Goal: Information Seeking & Learning: Learn about a topic

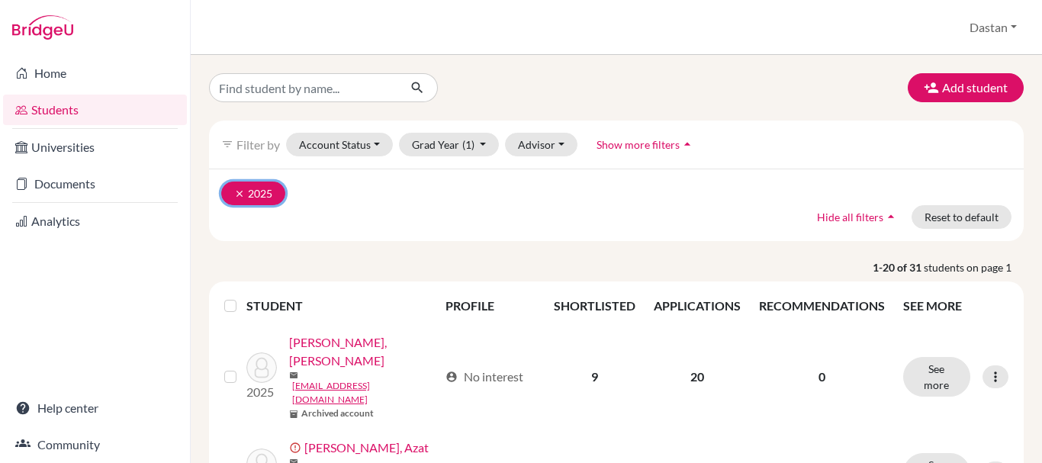
click at [238, 191] on icon "clear" at bounding box center [239, 193] width 11 height 11
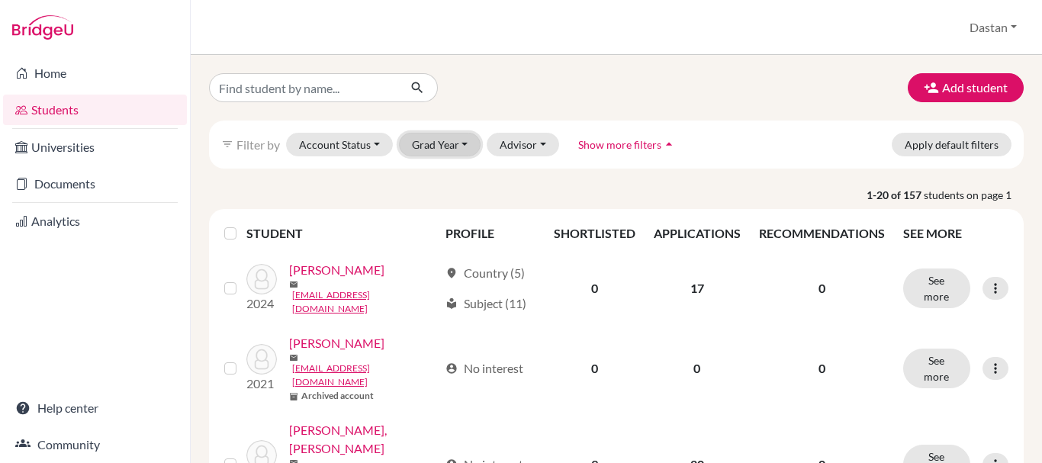
click at [451, 136] on button "Grad Year" at bounding box center [440, 145] width 82 height 24
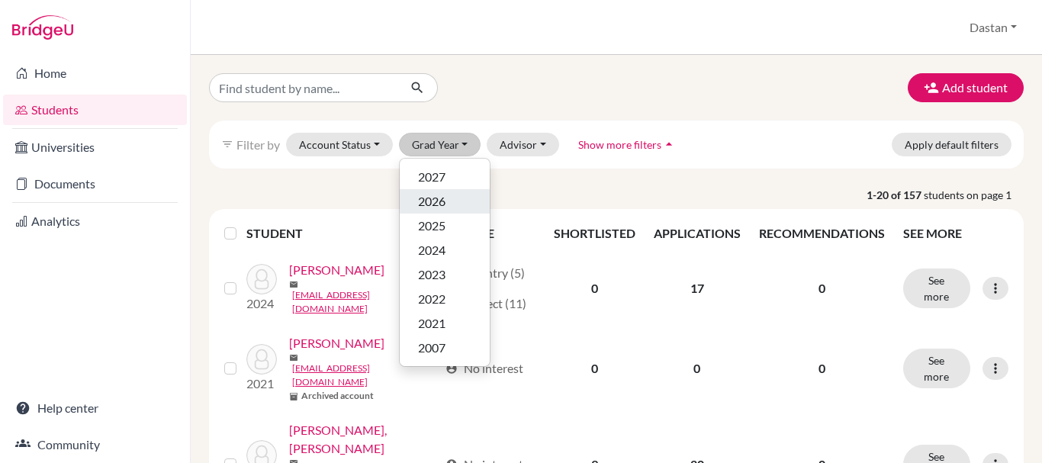
click at [438, 200] on span "2026" at bounding box center [431, 201] width 27 height 18
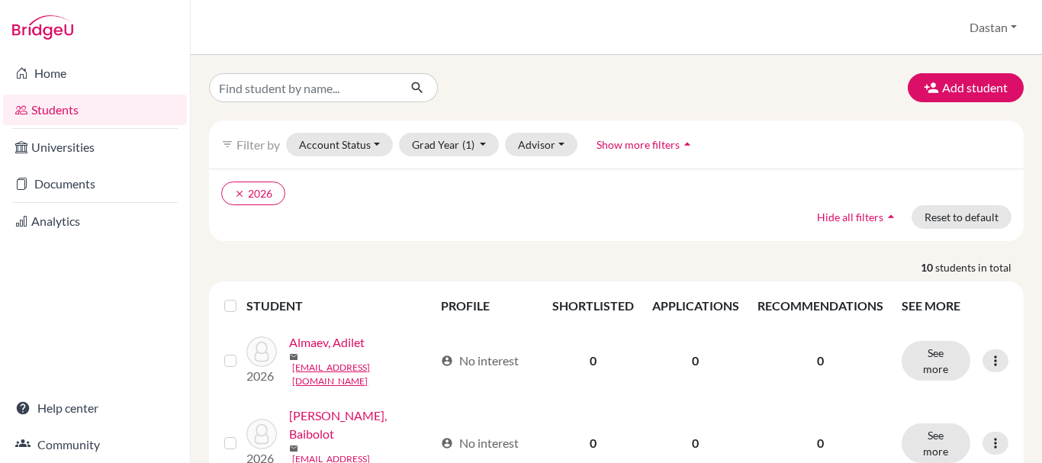
click at [718, 189] on ul "clear 2026" at bounding box center [517, 193] width 592 height 24
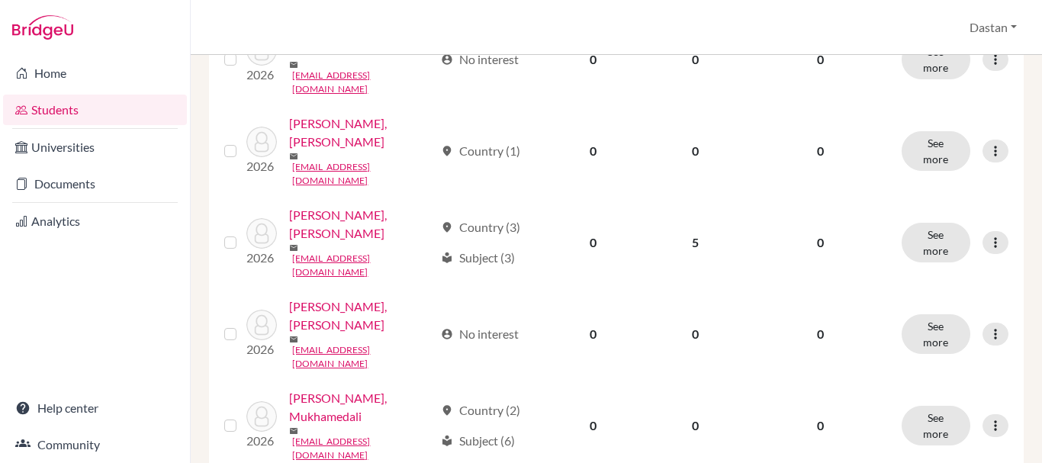
scroll to position [402, 0]
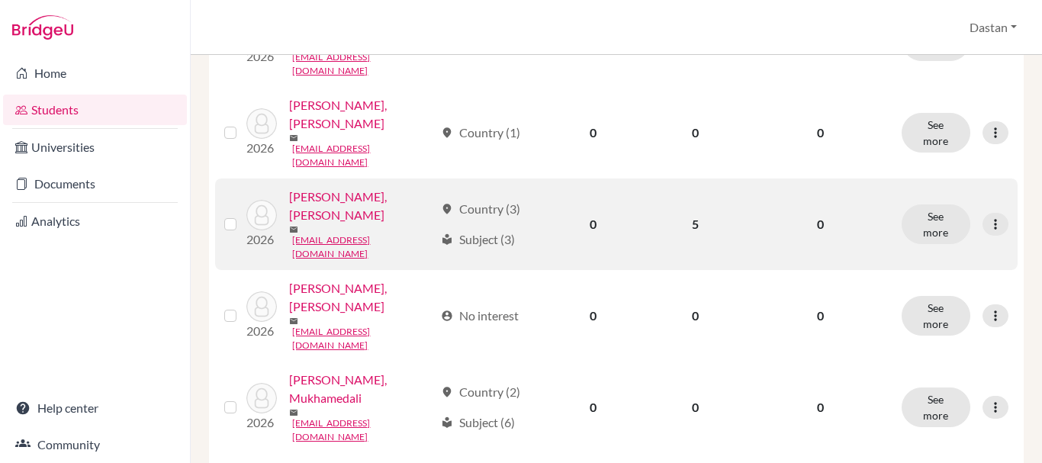
click at [360, 188] on link "Kanybekov, Akim Ulanovich" at bounding box center [361, 206] width 145 height 37
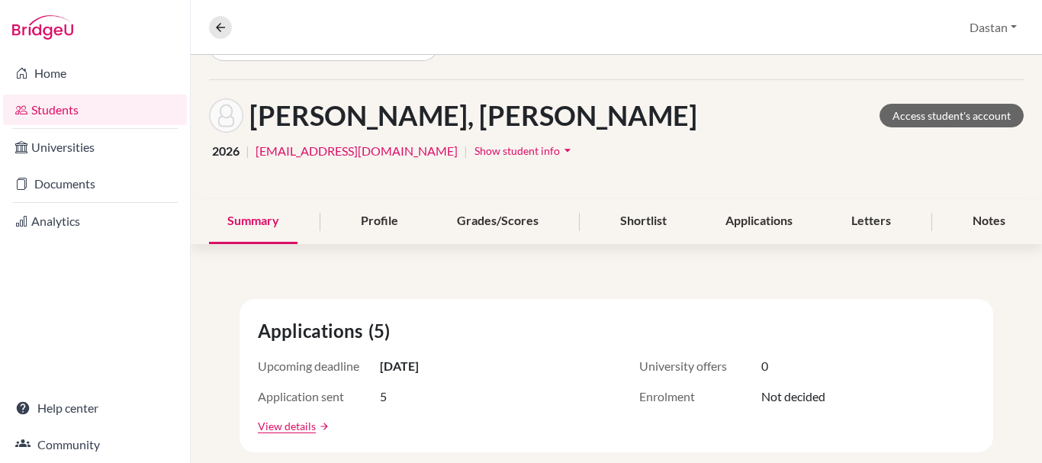
scroll to position [36, 0]
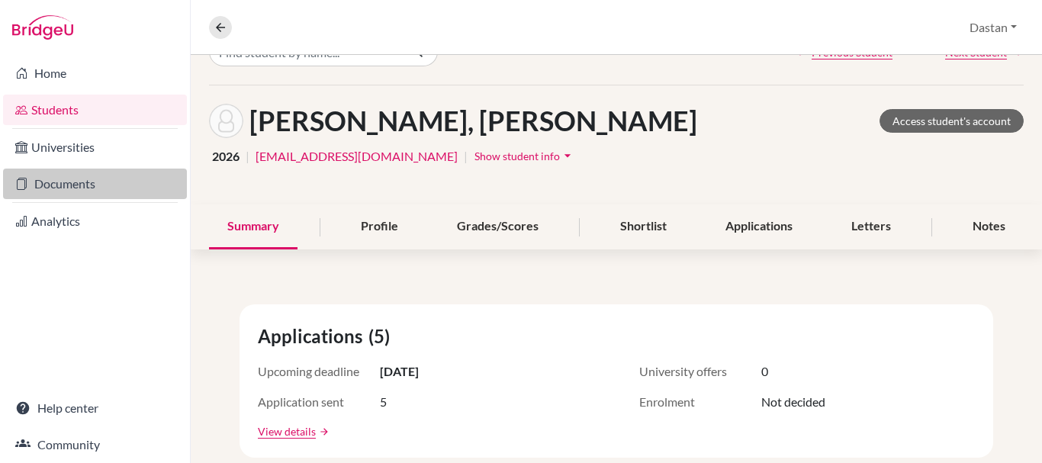
click at [84, 172] on link "Documents" at bounding box center [95, 184] width 184 height 31
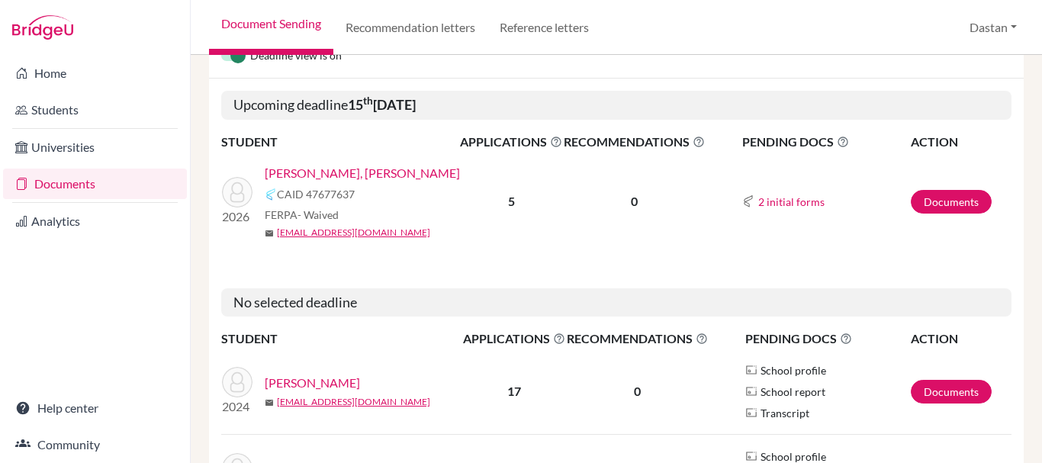
scroll to position [170, 0]
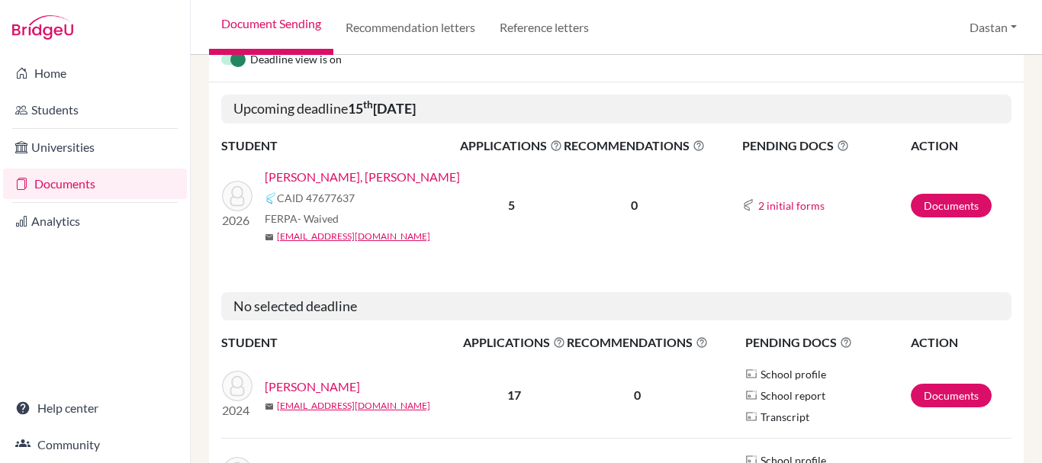
drag, startPoint x: 238, startPoint y: 105, endPoint x: 502, endPoint y: 107, distance: 263.8
click at [502, 107] on h5 "Upcoming deadline 15 th February 2026" at bounding box center [616, 109] width 790 height 29
click at [923, 210] on link "Documents" at bounding box center [950, 206] width 81 height 24
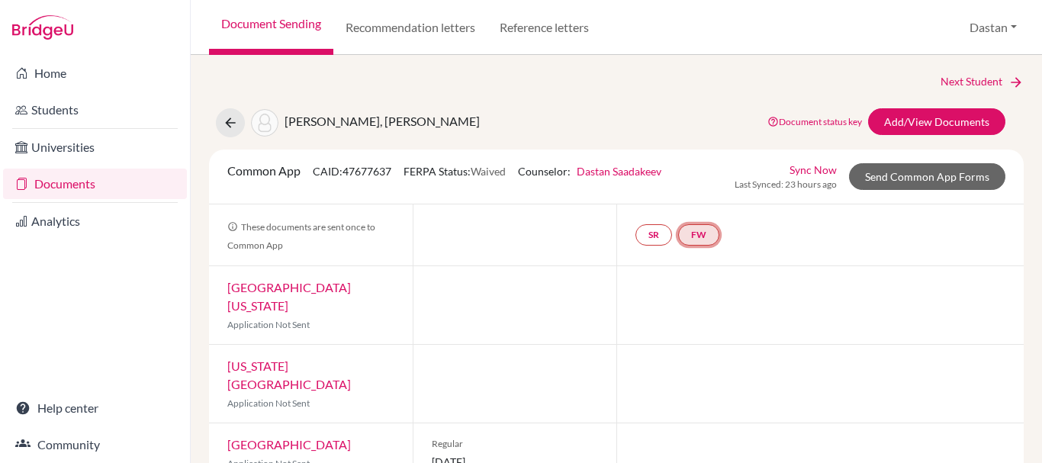
click at [709, 236] on link "FW" at bounding box center [698, 234] width 41 height 21
click at [696, 189] on link "Fee waiver" at bounding box center [699, 188] width 51 height 13
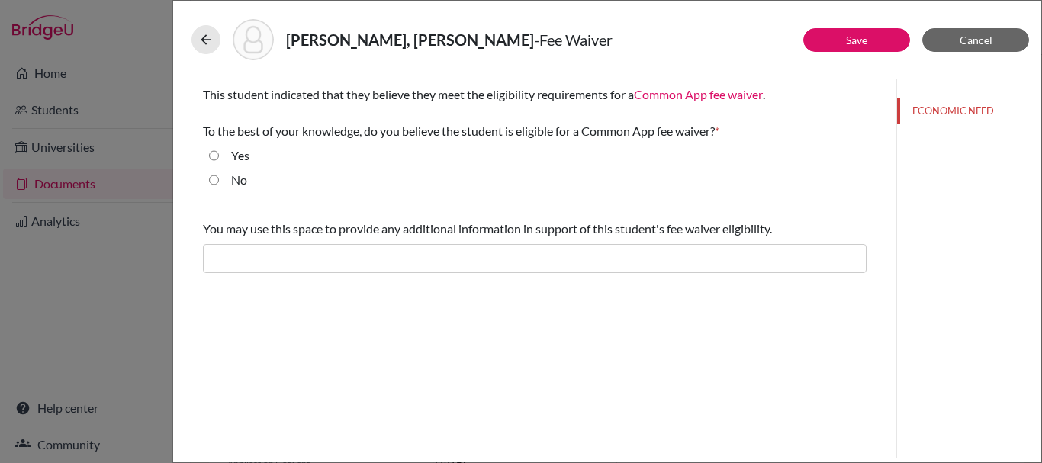
click at [236, 156] on label "Yes" at bounding box center [240, 155] width 18 height 18
click at [219, 156] on input "Yes" at bounding box center [214, 155] width 10 height 18
radio input "true"
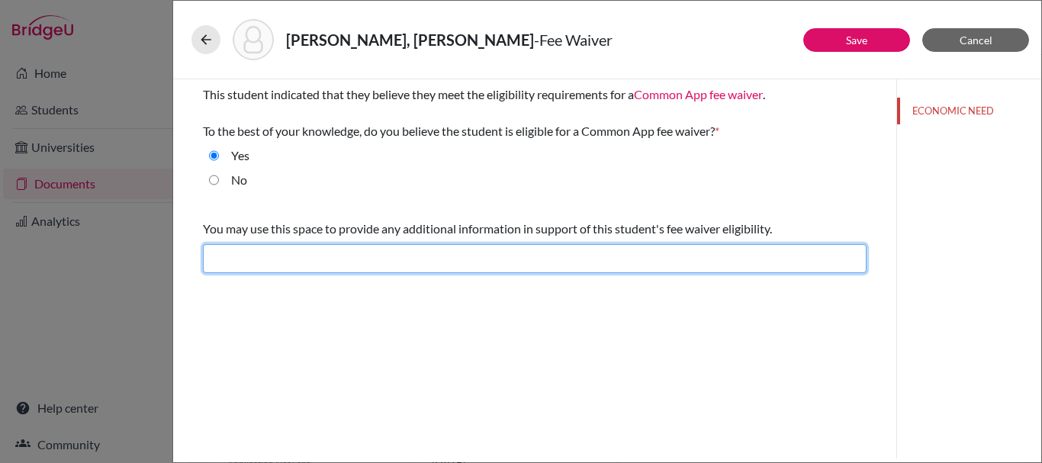
click at [320, 263] on input "text" at bounding box center [534, 258] width 663 height 29
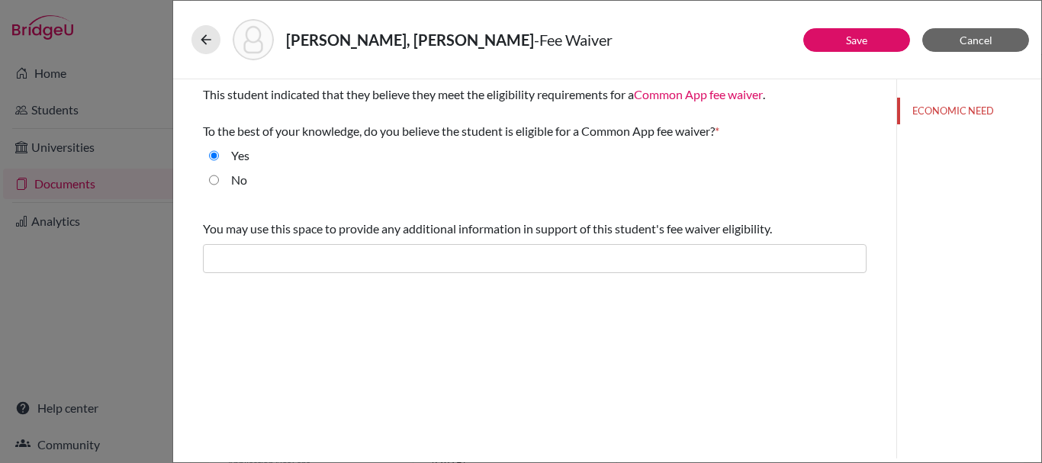
click at [214, 178] on input "No" at bounding box center [214, 180] width 10 height 18
radio input "true"
click at [992, 34] on button "Cancel" at bounding box center [975, 40] width 107 height 24
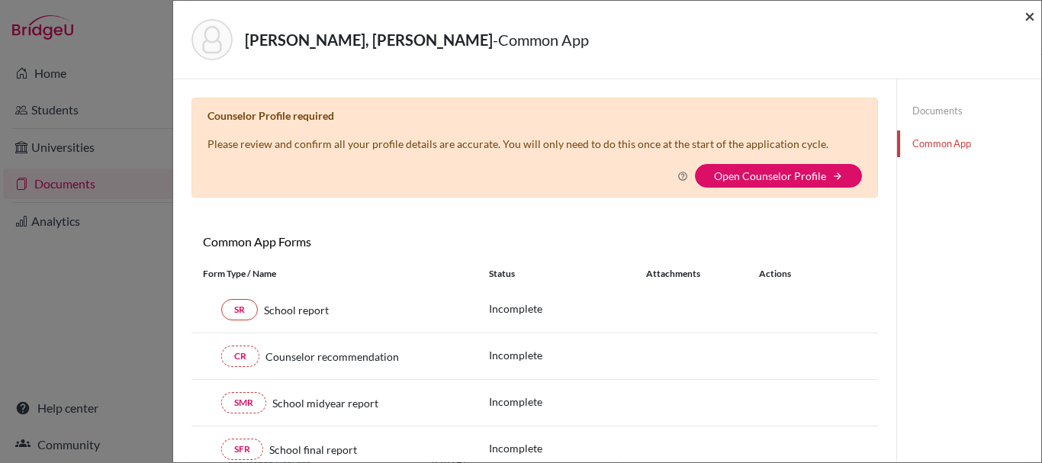
click at [1026, 24] on span "×" at bounding box center [1029, 16] width 11 height 22
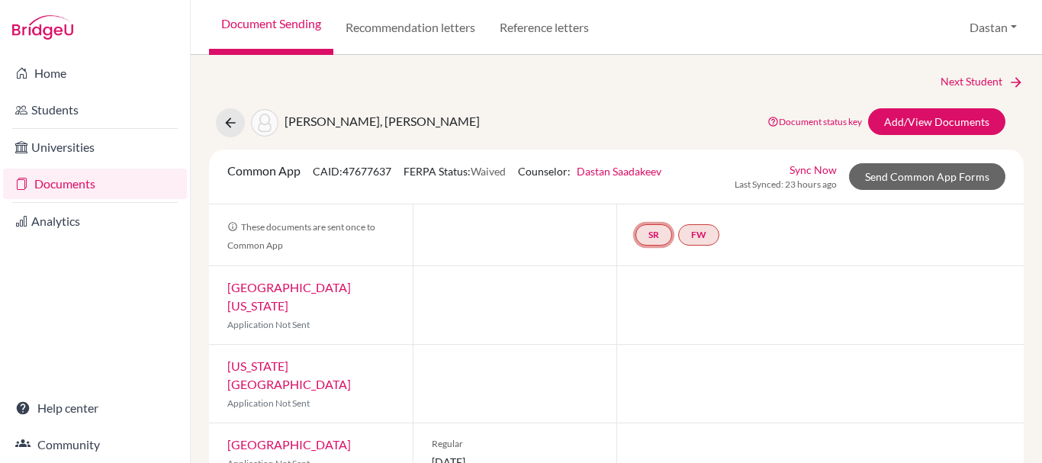
click at [641, 230] on link "SR" at bounding box center [653, 234] width 37 height 21
click at [651, 184] on link "School report" at bounding box center [653, 188] width 65 height 13
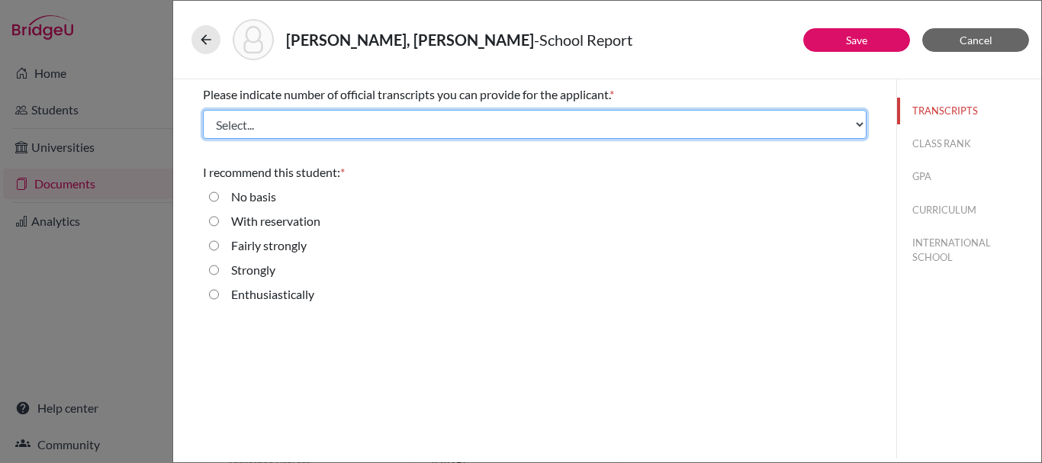
click at [767, 120] on select "Select... 1 2 3 4" at bounding box center [534, 124] width 663 height 29
click at [203, 110] on select "Select... 1 2 3 4" at bounding box center [534, 124] width 663 height 29
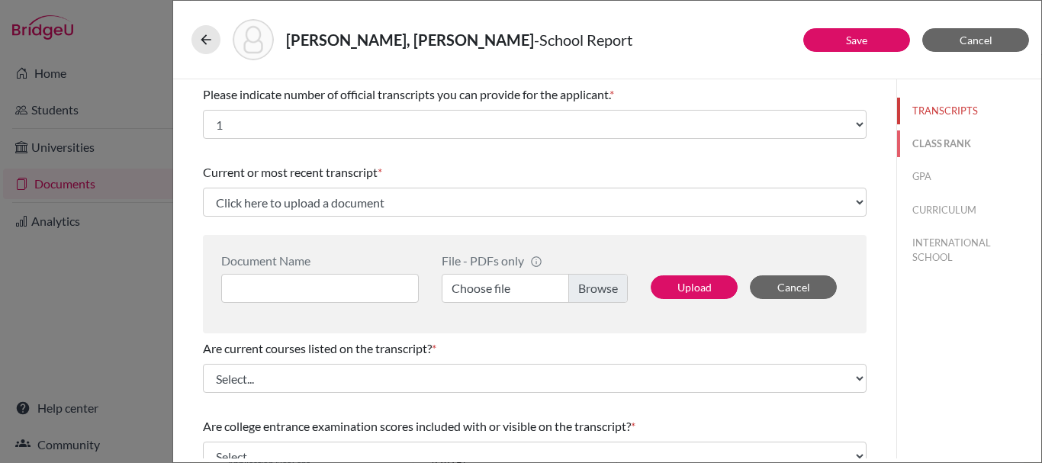
click at [920, 145] on button "CLASS RANK" at bounding box center [969, 143] width 144 height 27
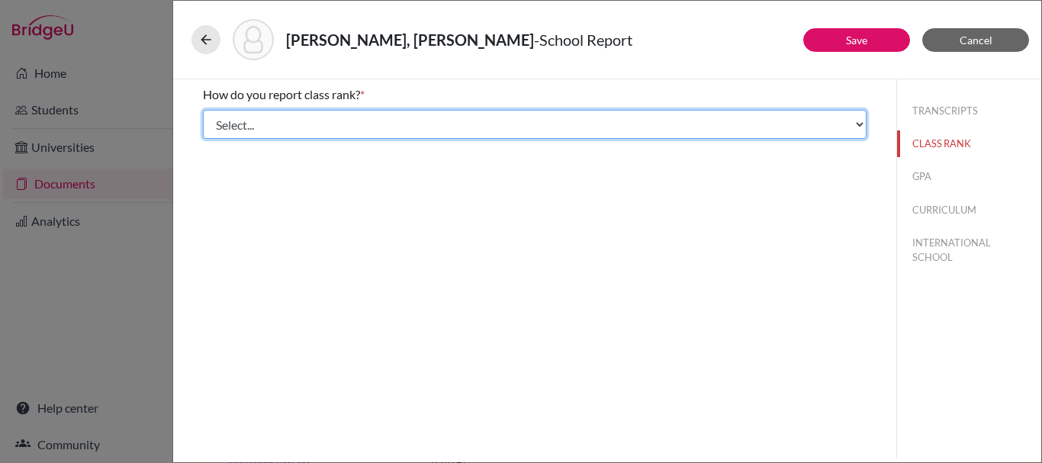
click at [762, 128] on select "Select... Exact Decile Quintile Quartile None" at bounding box center [534, 124] width 663 height 29
select select "1"
click at [203, 110] on select "Select... Exact Decile Quintile Quartile None" at bounding box center [534, 124] width 663 height 29
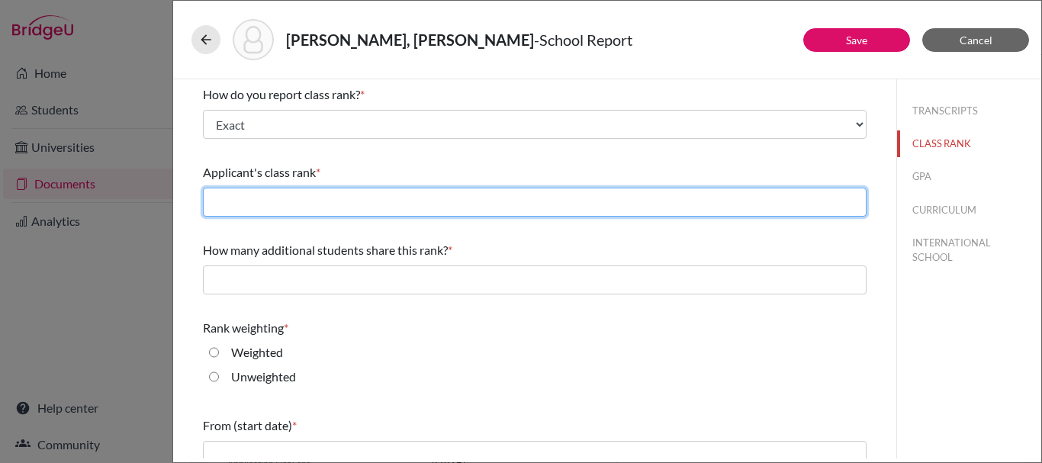
click at [724, 197] on input "text" at bounding box center [534, 202] width 663 height 29
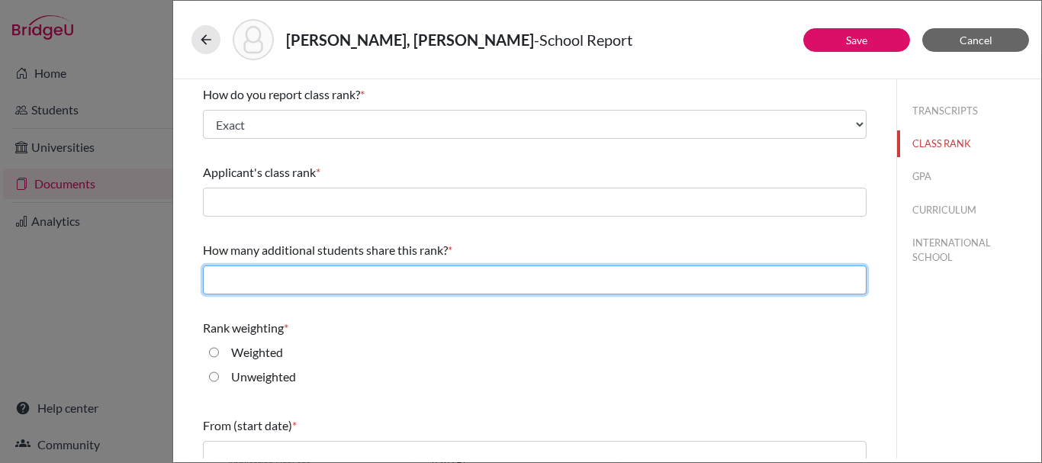
click at [721, 273] on input "text" at bounding box center [534, 279] width 663 height 29
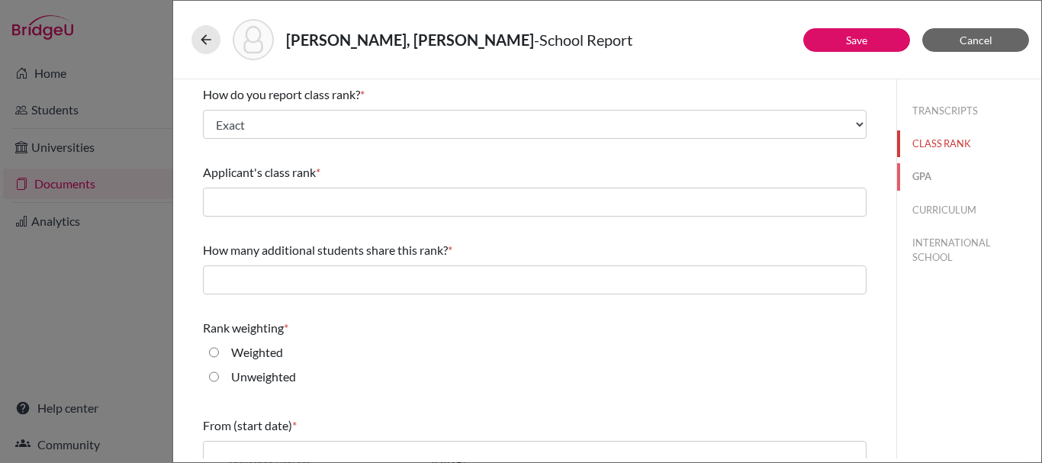
click at [910, 170] on button "GPA" at bounding box center [969, 176] width 144 height 27
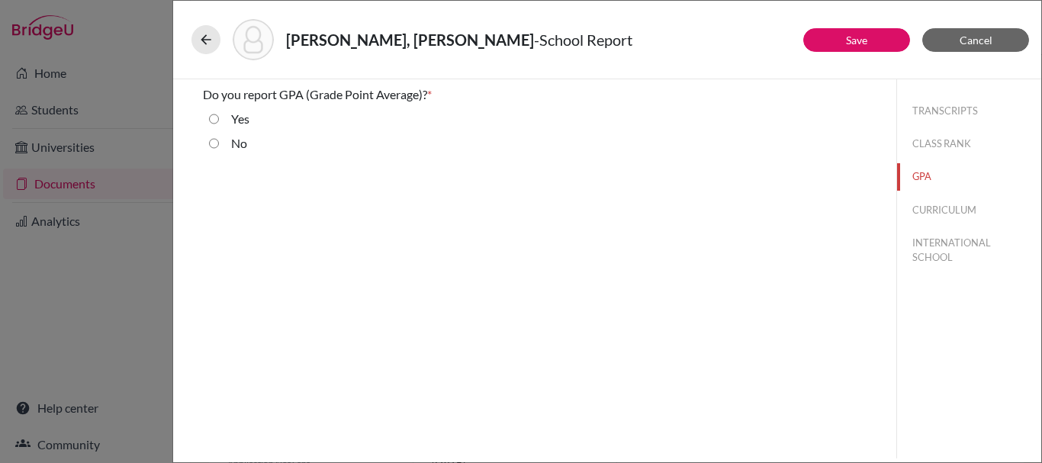
click at [236, 124] on label "Yes" at bounding box center [240, 119] width 18 height 18
click at [219, 124] on input "Yes" at bounding box center [214, 119] width 10 height 18
radio input "true"
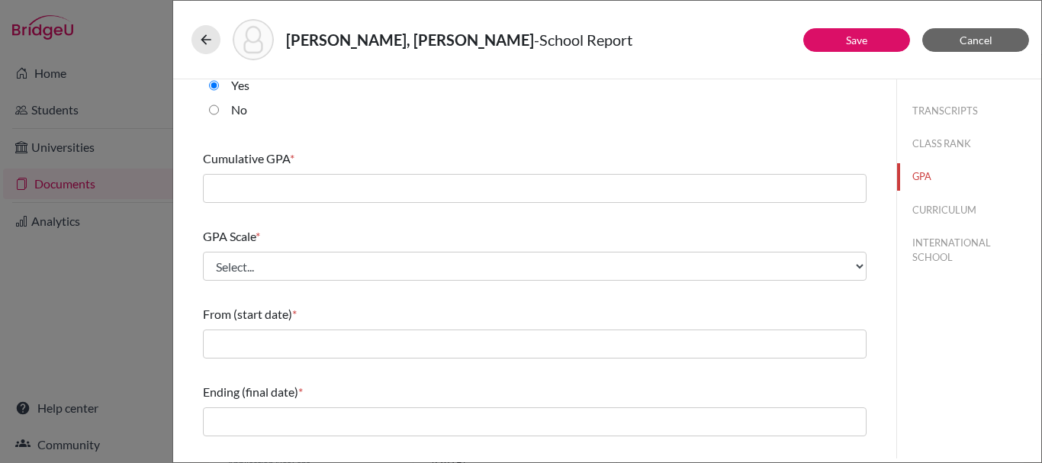
scroll to position [35, 0]
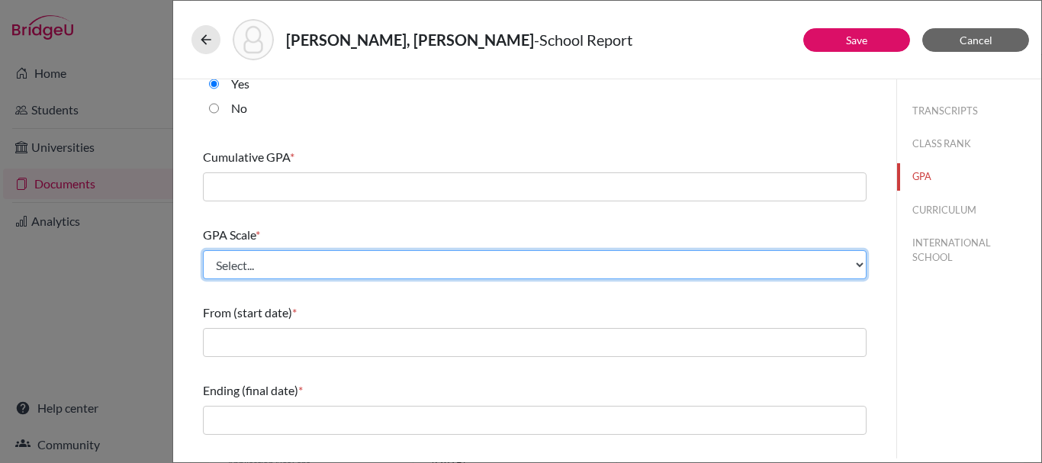
click at [827, 268] on select "Select... 4 5 6 7 8 9 10 11 12 13 14 15 16 17 18 19 20 100" at bounding box center [534, 264] width 663 height 29
select select "5"
click at [203, 250] on select "Select... 4 5 6 7 8 9 10 11 12 13 14 15 16 17 18 19 20 100" at bounding box center [534, 264] width 663 height 29
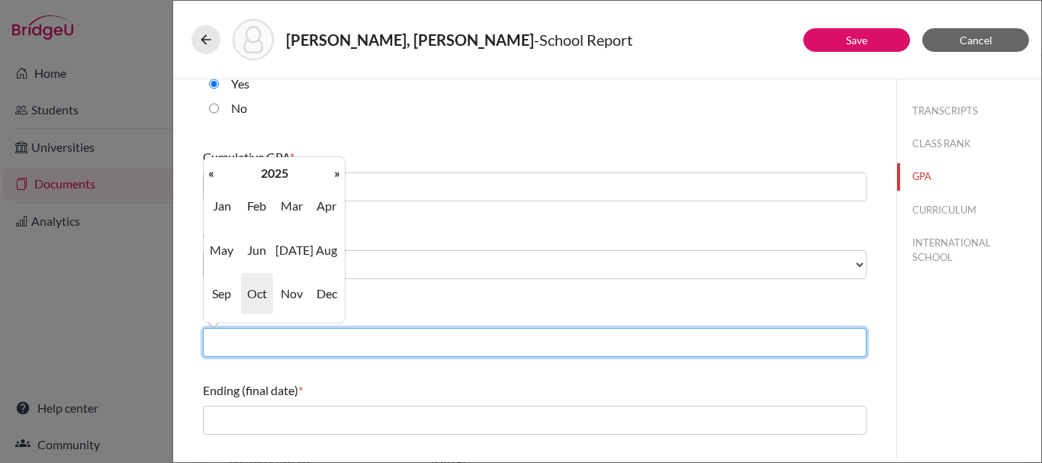
click at [377, 330] on input "text" at bounding box center [534, 342] width 663 height 29
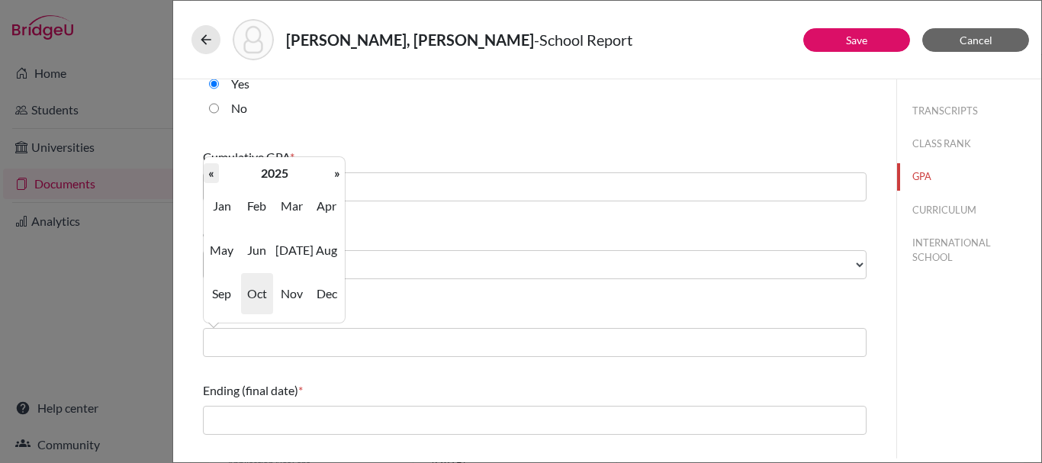
click at [206, 175] on th "«" at bounding box center [211, 173] width 15 height 20
click at [337, 181] on th "»" at bounding box center [336, 173] width 15 height 20
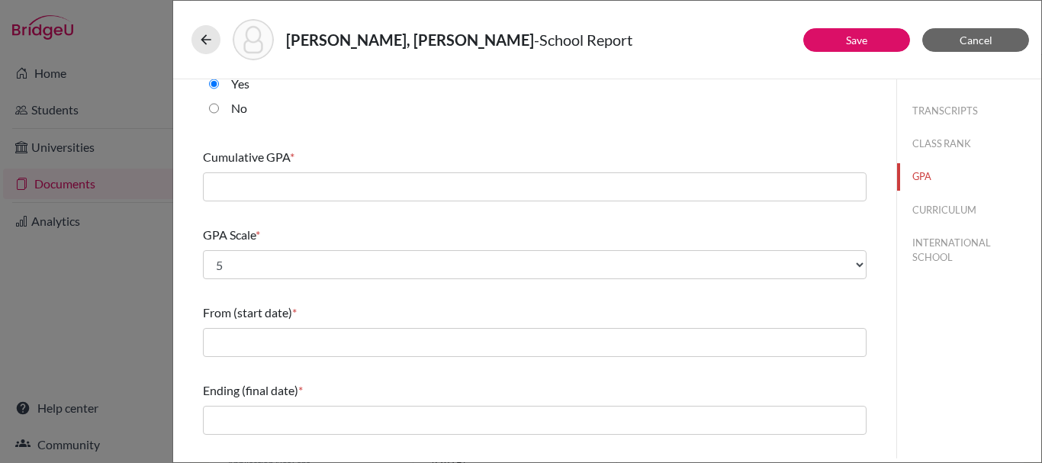
click at [749, 114] on div "No" at bounding box center [534, 111] width 663 height 24
click at [947, 217] on button "CURRICULUM" at bounding box center [969, 210] width 144 height 27
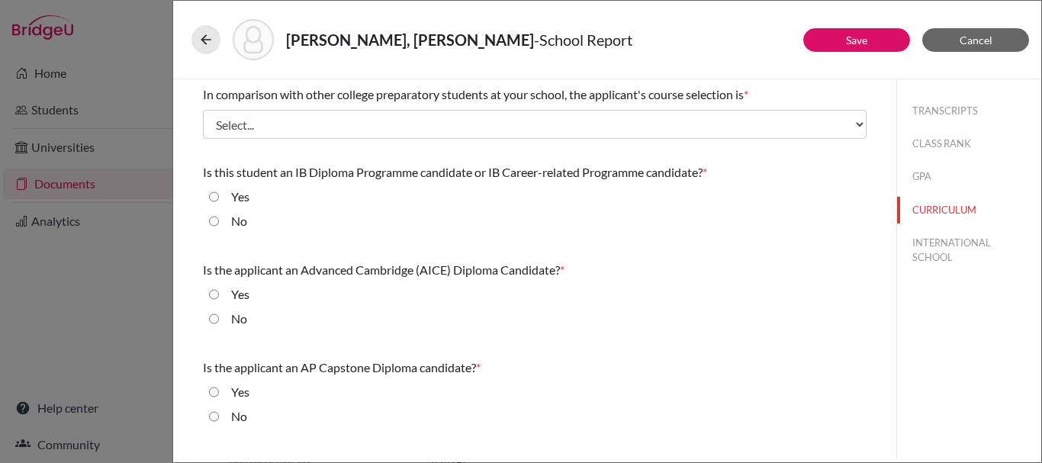
click at [214, 197] on input "Yes" at bounding box center [214, 197] width 10 height 18
radio input "true"
click at [214, 223] on input "No" at bounding box center [214, 221] width 10 height 18
radio input "true"
click at [238, 316] on label "No" at bounding box center [239, 319] width 16 height 18
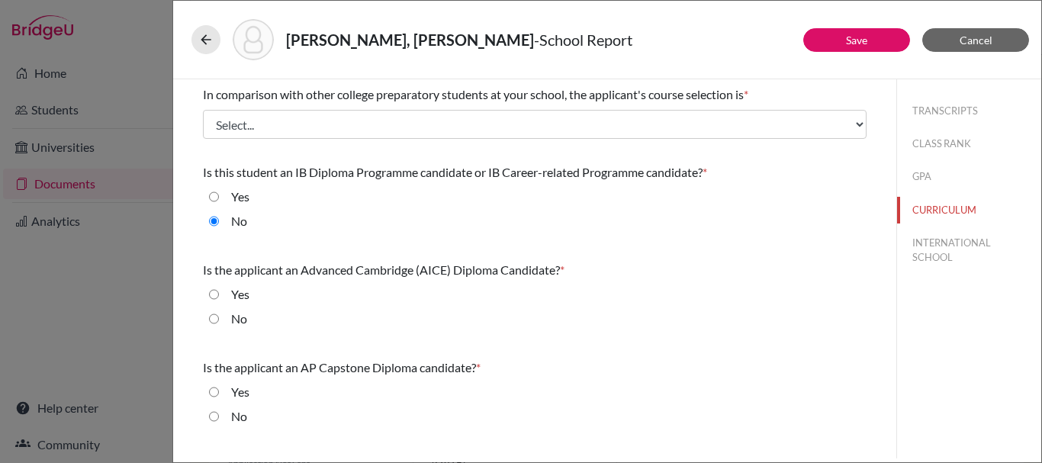
click at [219, 316] on input "No" at bounding box center [214, 319] width 10 height 18
radio input "true"
click at [235, 418] on label "No" at bounding box center [239, 416] width 16 height 18
click at [219, 418] on input "No" at bounding box center [214, 416] width 10 height 18
radio input "true"
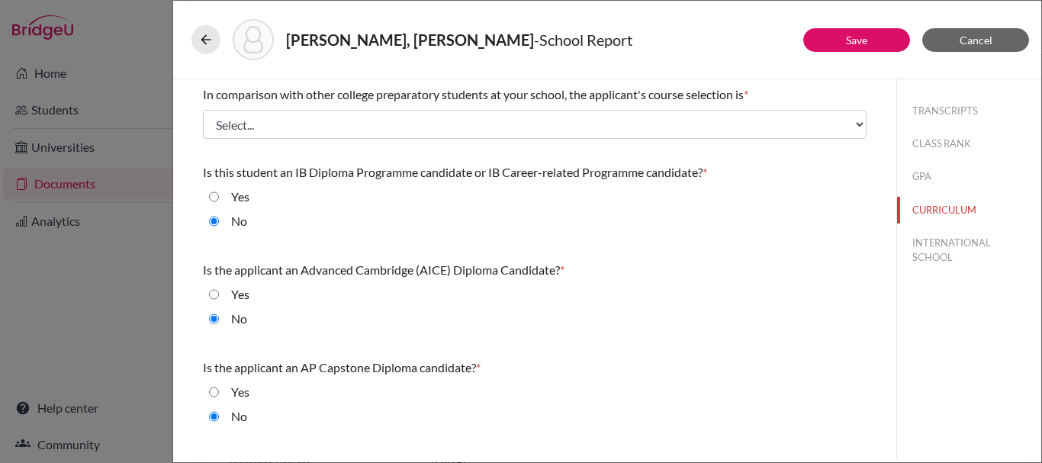
drag, startPoint x: 842, startPoint y: 293, endPoint x: 888, endPoint y: 169, distance: 132.4
click at [884, 179] on div "In comparison with other college preparatory students at your school, the appli…" at bounding box center [535, 258] width 700 height 358
click at [764, 232] on div "No" at bounding box center [534, 224] width 663 height 24
click at [988, 39] on span "Cancel" at bounding box center [975, 40] width 33 height 13
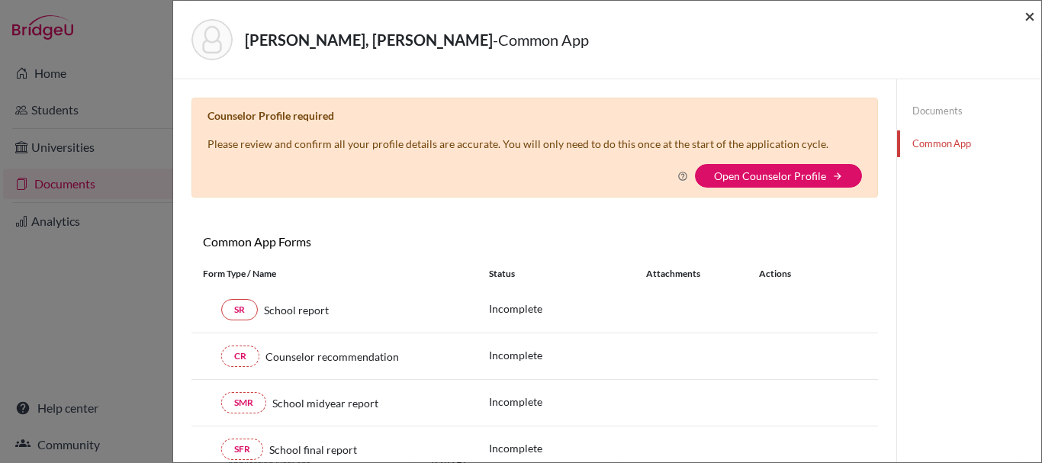
click at [1027, 14] on span "×" at bounding box center [1029, 16] width 11 height 22
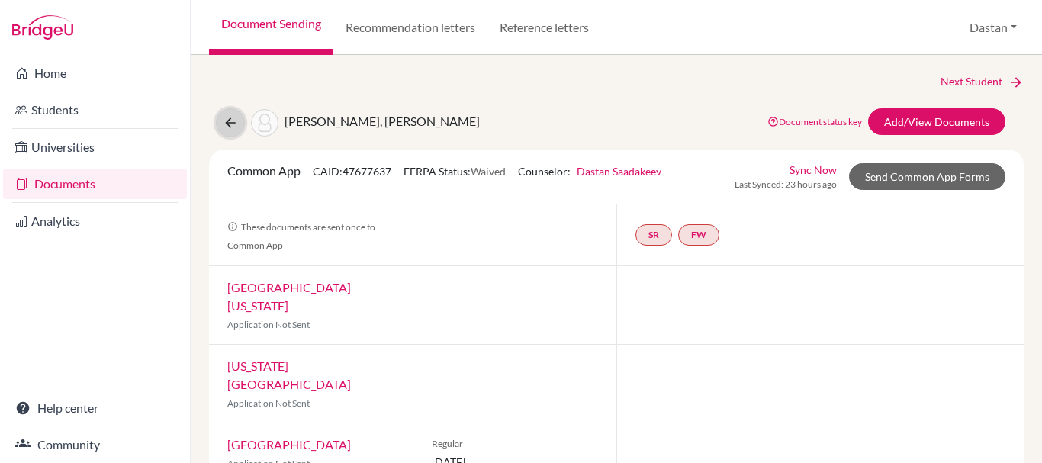
click at [232, 121] on icon at bounding box center [230, 122] width 15 height 15
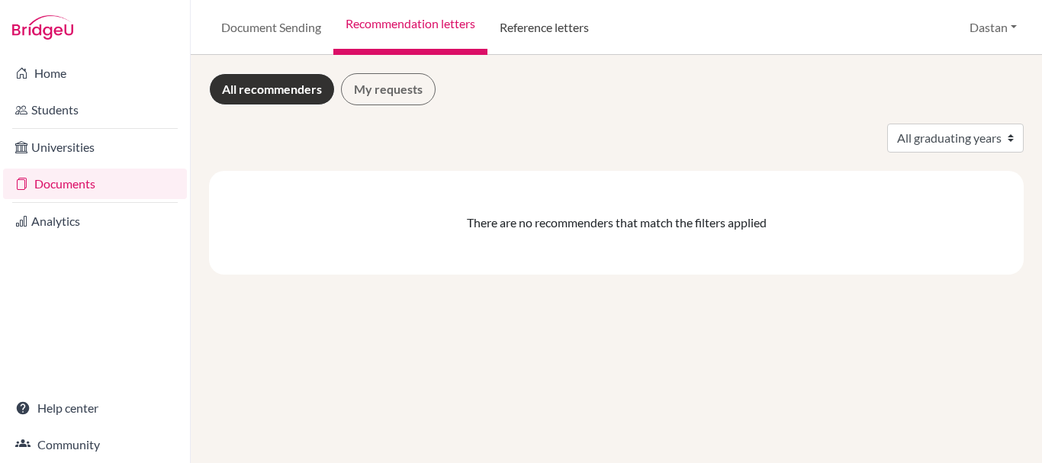
click at [548, 24] on link "Reference letters" at bounding box center [544, 27] width 114 height 55
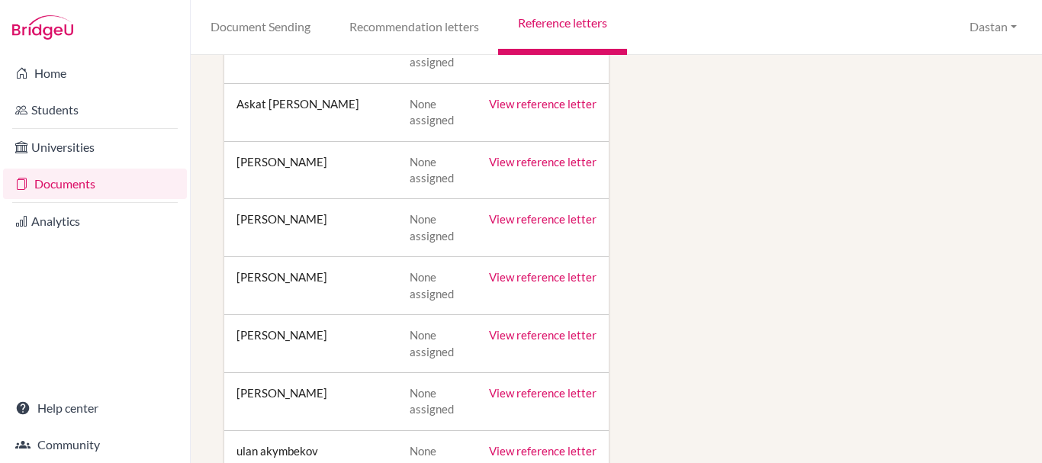
scroll to position [358, 0]
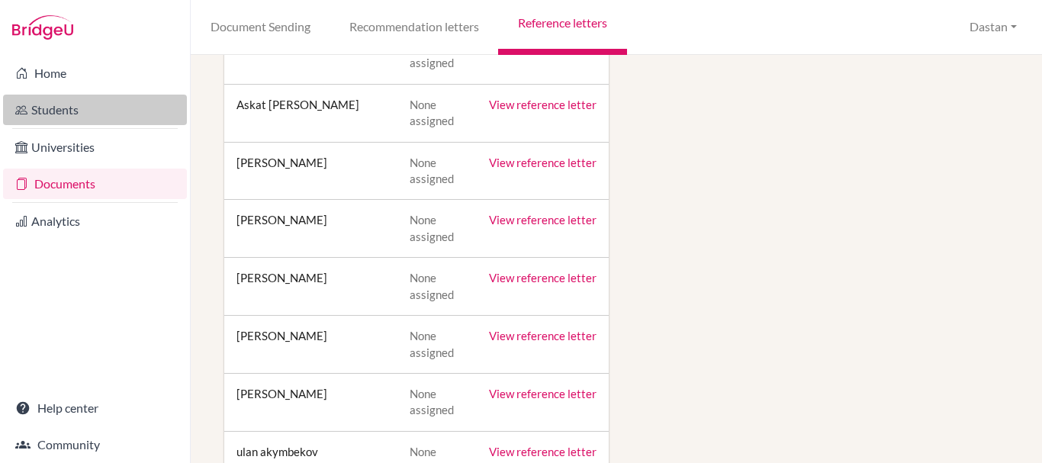
click at [47, 107] on link "Students" at bounding box center [95, 110] width 184 height 31
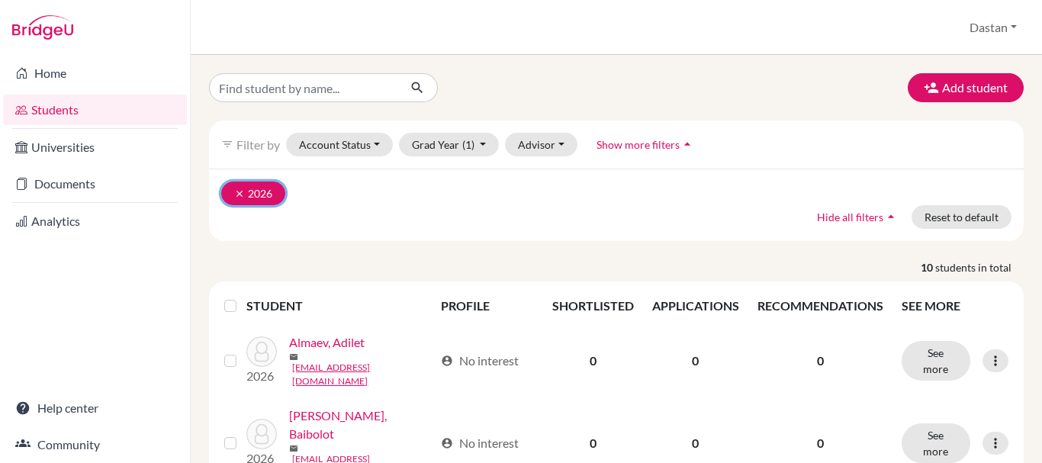
click at [236, 192] on icon "clear" at bounding box center [239, 193] width 11 height 11
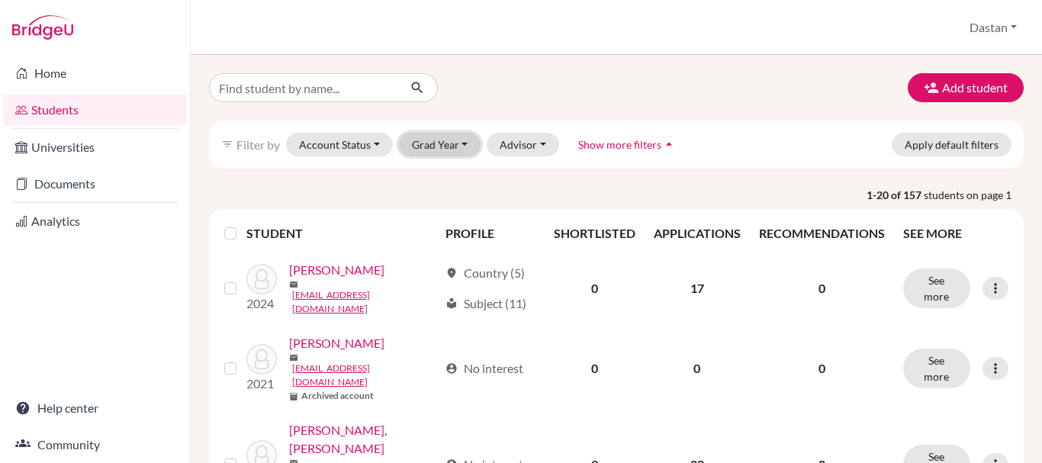
click at [440, 140] on button "Grad Year" at bounding box center [440, 145] width 82 height 24
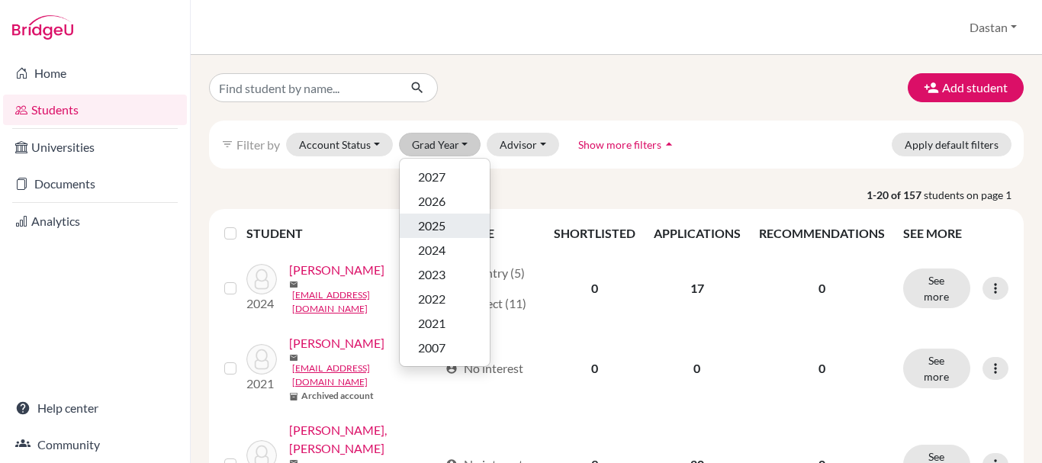
click at [438, 226] on span "2025" at bounding box center [431, 226] width 27 height 18
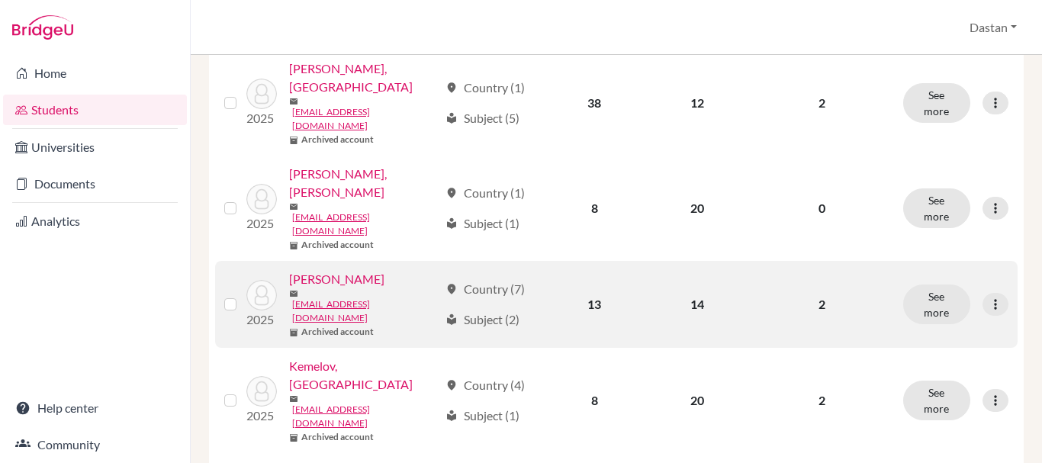
scroll to position [1211, 0]
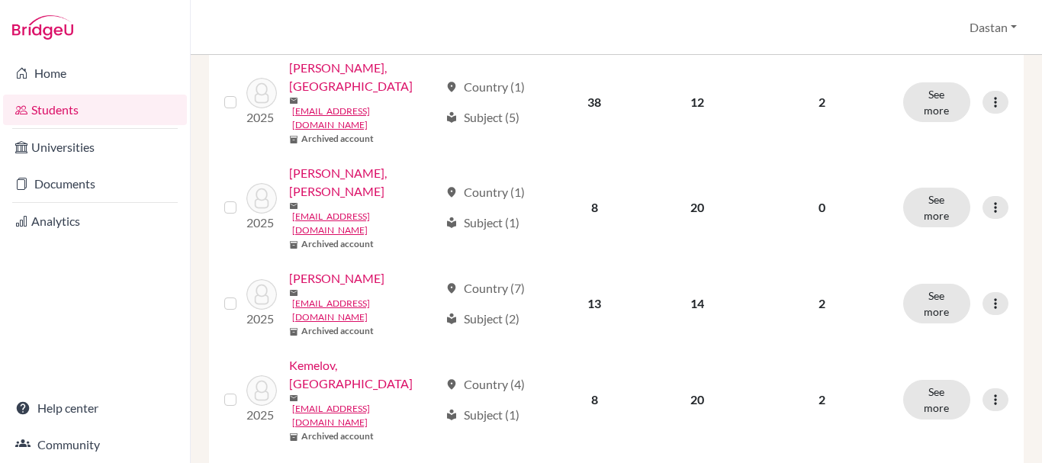
drag, startPoint x: 575, startPoint y: 272, endPoint x: 593, endPoint y: 271, distance: 18.4
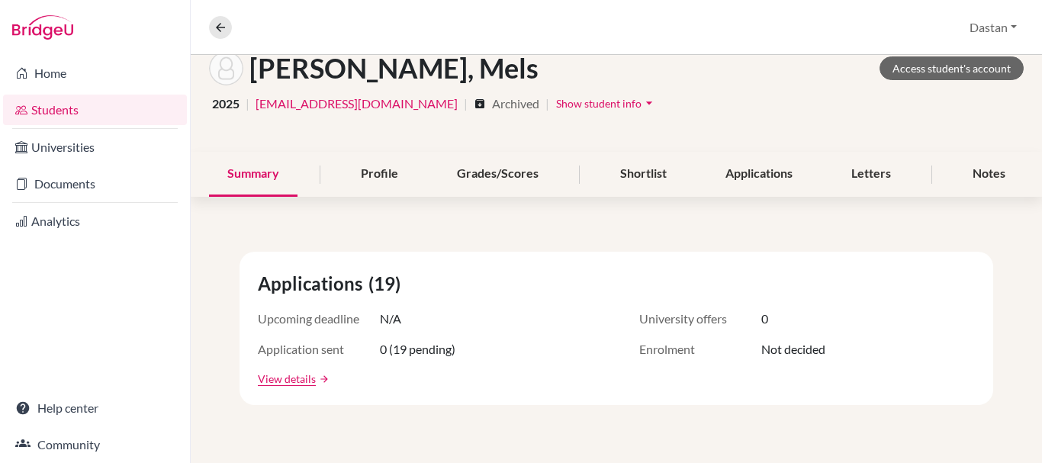
scroll to position [92, 0]
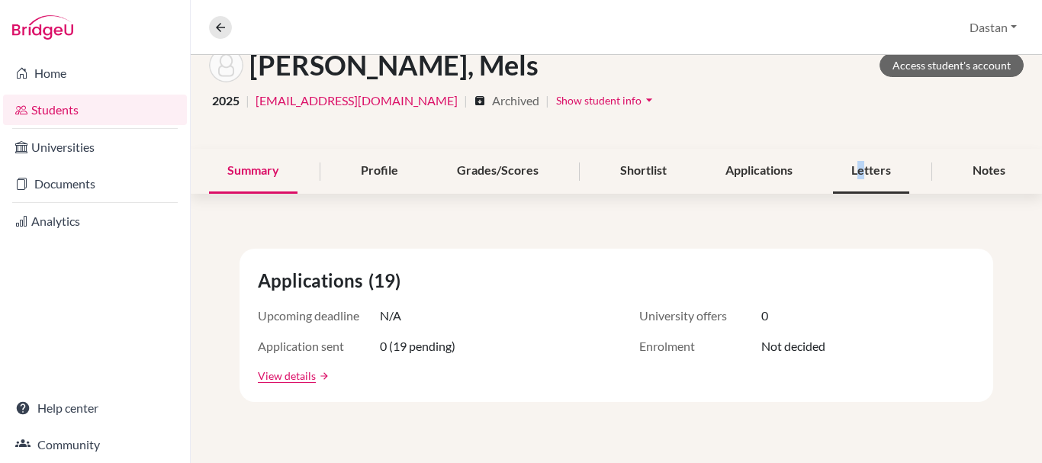
click at [853, 169] on div "Letters" at bounding box center [871, 171] width 76 height 45
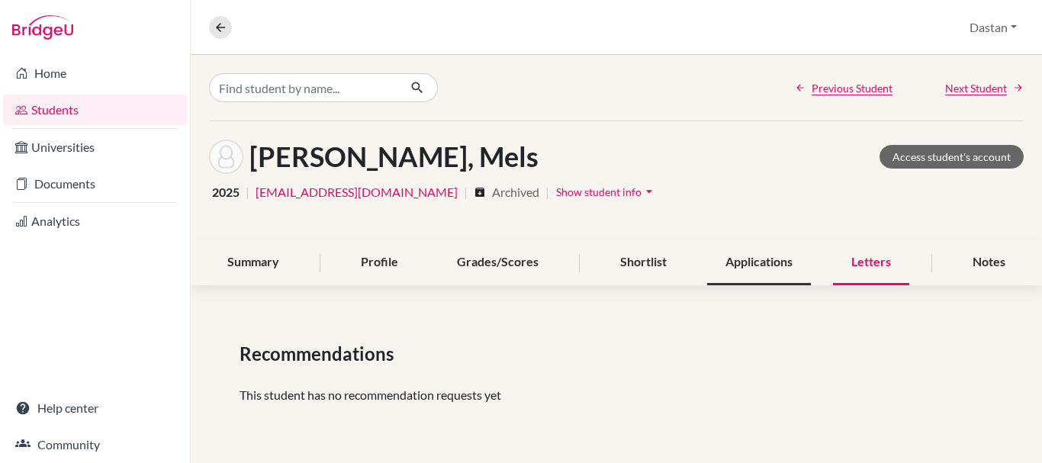
click at [760, 271] on div "Applications" at bounding box center [759, 262] width 104 height 45
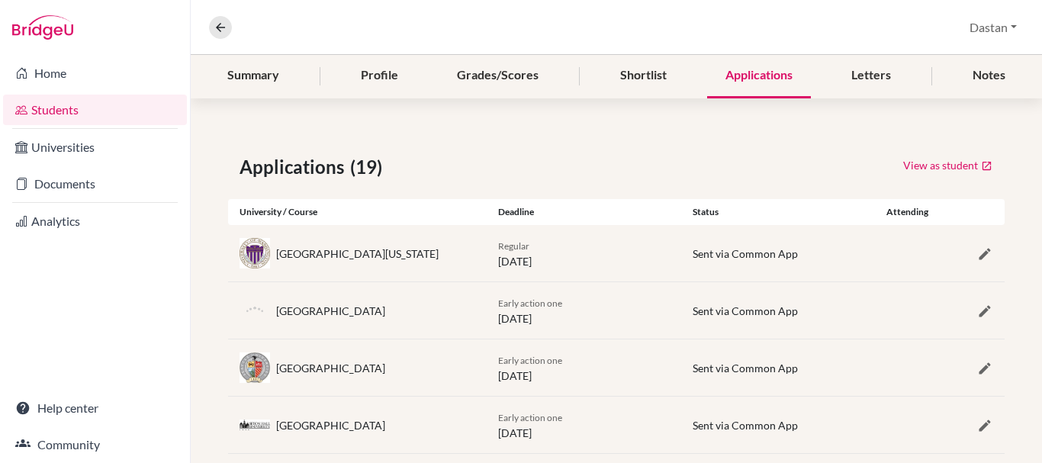
scroll to position [184, 0]
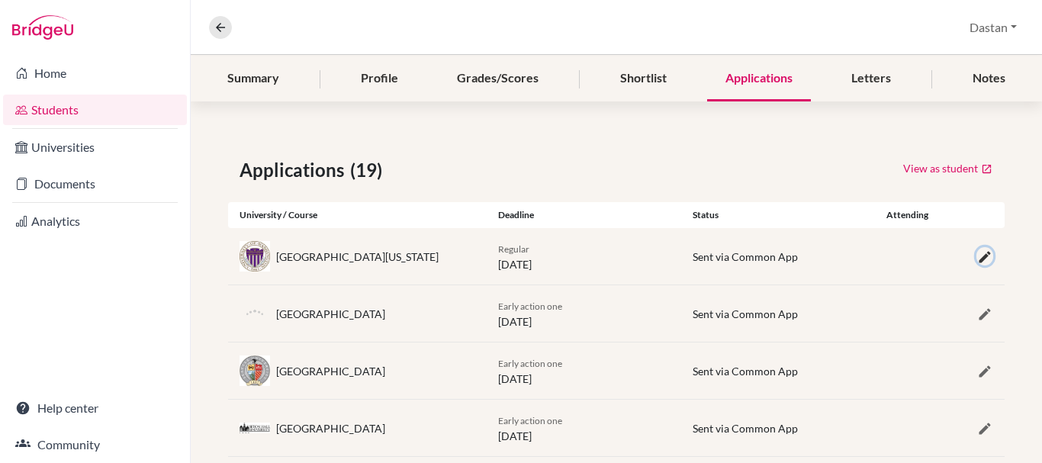
click at [977, 255] on icon "button" at bounding box center [984, 256] width 15 height 15
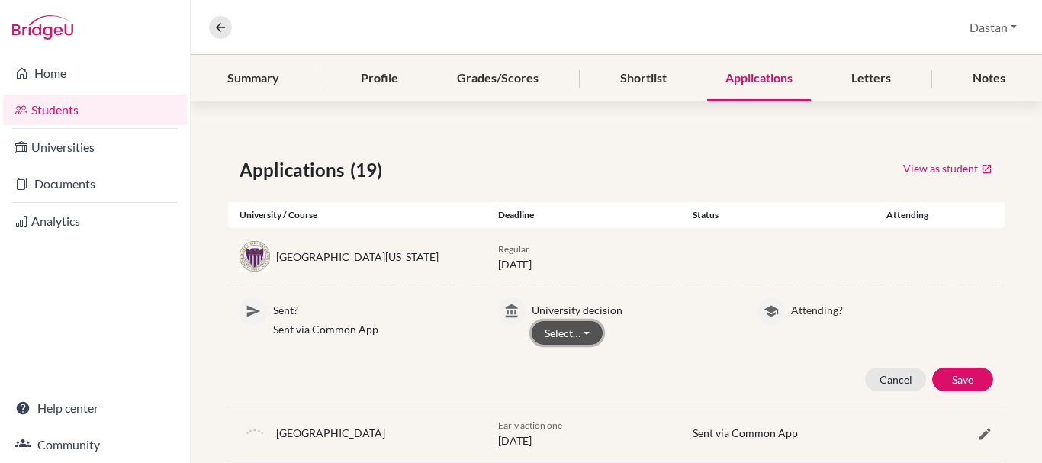
click at [559, 337] on button "Select…" at bounding box center [566, 333] width 71 height 24
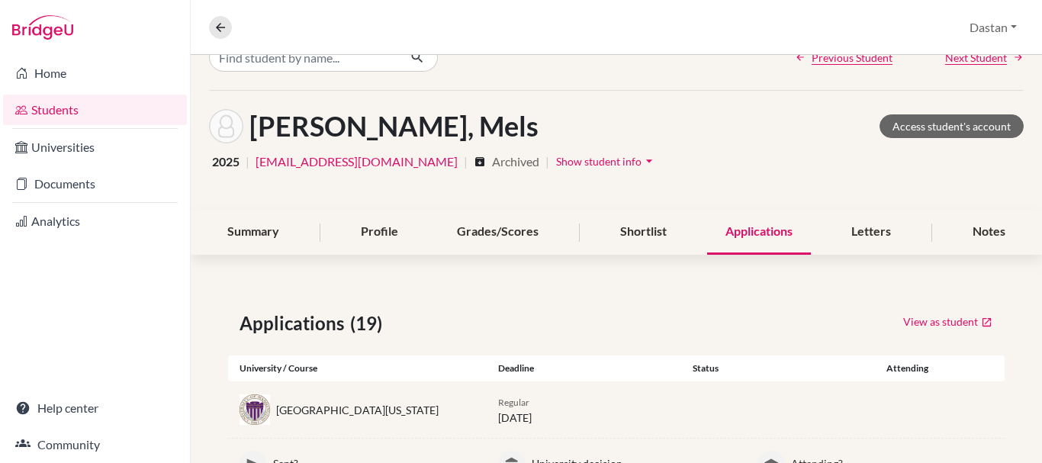
scroll to position [24, 0]
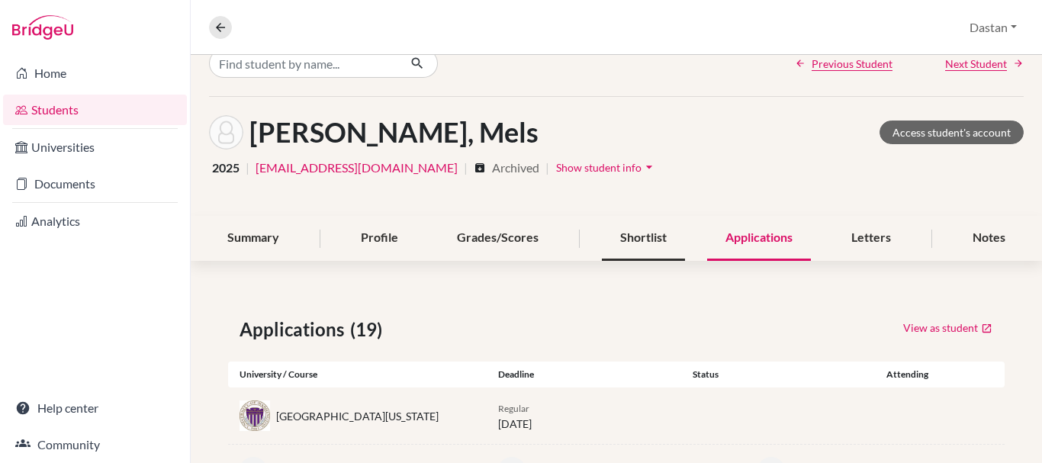
click at [635, 236] on div "Shortlist" at bounding box center [643, 238] width 83 height 45
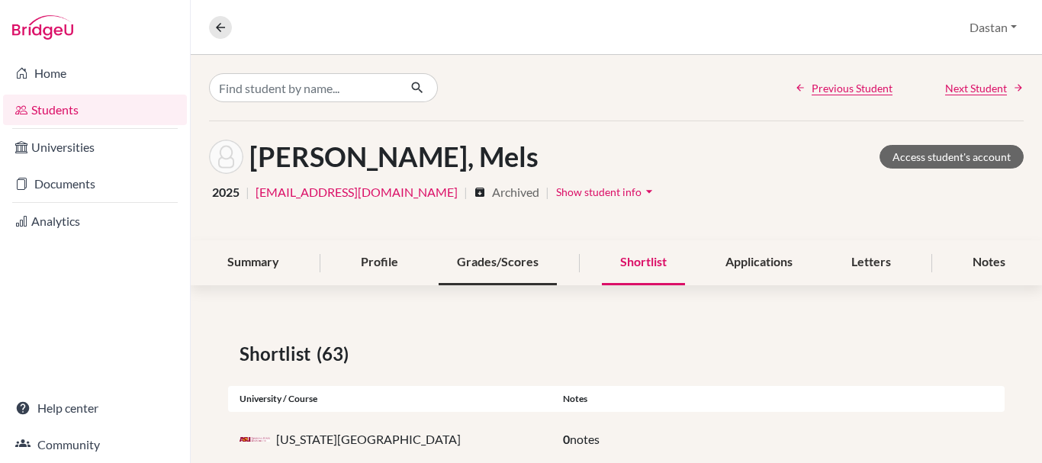
click at [485, 265] on div "Grades/Scores" at bounding box center [497, 262] width 118 height 45
click at [371, 258] on div "Profile" at bounding box center [379, 262] width 74 height 45
click at [250, 256] on div "Summary" at bounding box center [253, 262] width 88 height 45
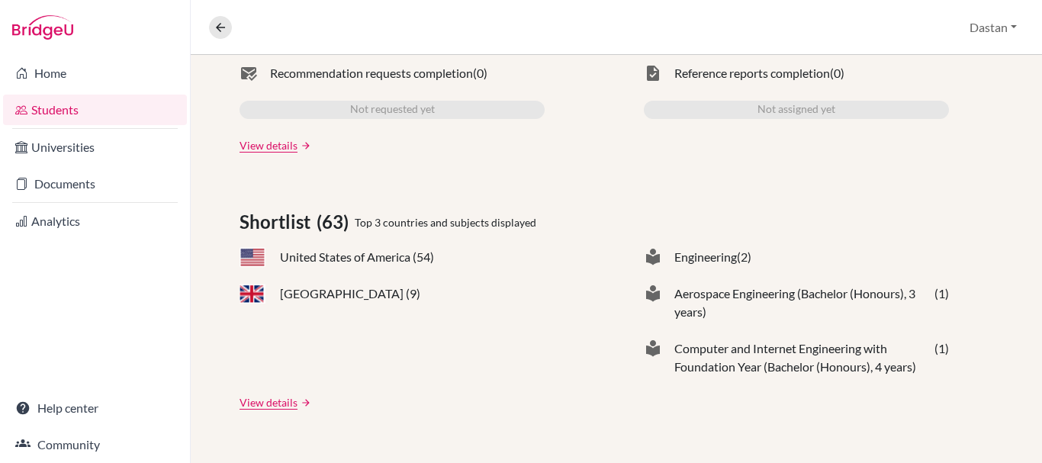
scroll to position [535, 0]
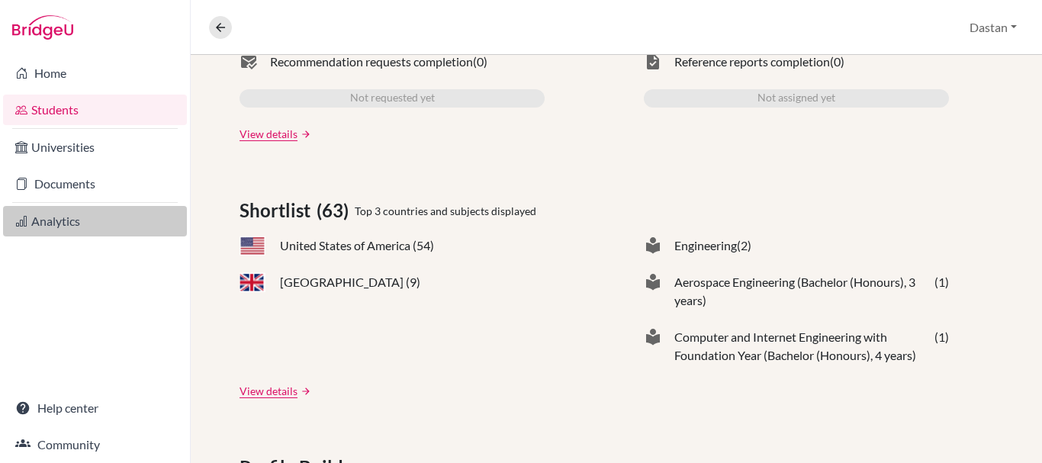
click at [72, 217] on link "Analytics" at bounding box center [95, 221] width 184 height 31
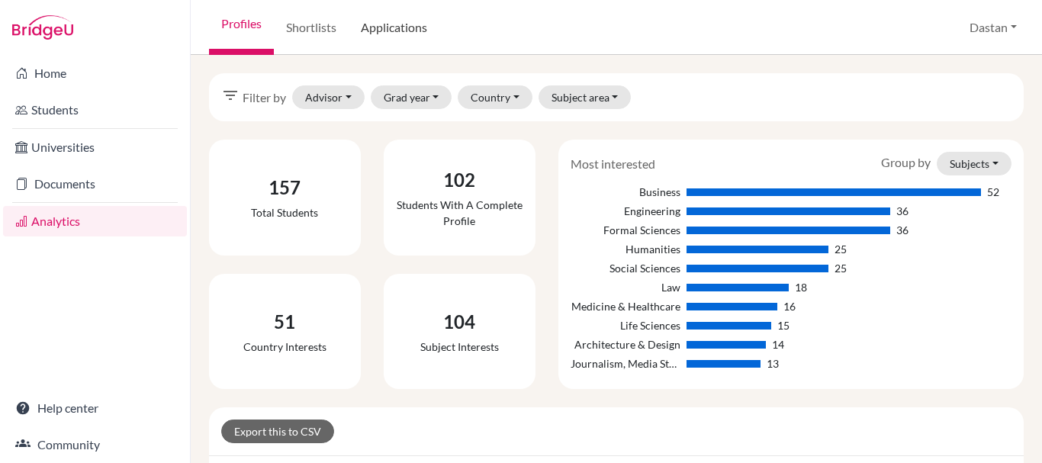
click at [402, 33] on link "Applications" at bounding box center [393, 27] width 91 height 55
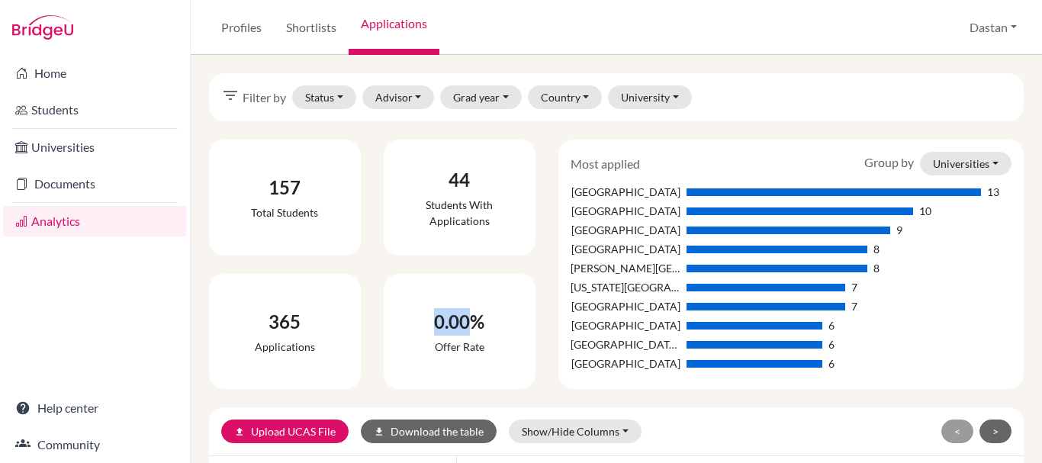
drag, startPoint x: 433, startPoint y: 316, endPoint x: 469, endPoint y: 333, distance: 39.9
click at [469, 333] on div "0.00%" at bounding box center [459, 321] width 50 height 27
click at [275, 324] on div "365" at bounding box center [285, 321] width 60 height 27
click at [713, 27] on div "Profiles Shortlists Applications Dastan Profile School Settings Log out" at bounding box center [616, 27] width 851 height 55
